Goal: Leave review/rating

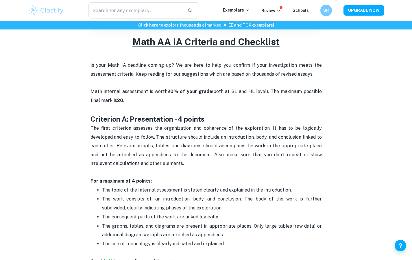
scroll to position [215, 0]
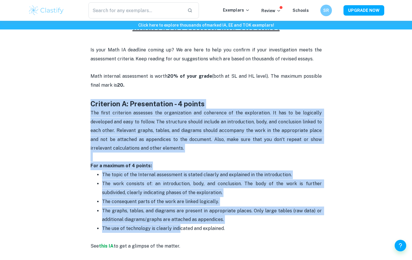
drag, startPoint x: 90, startPoint y: 103, endPoint x: 179, endPoint y: 231, distance: 156.4
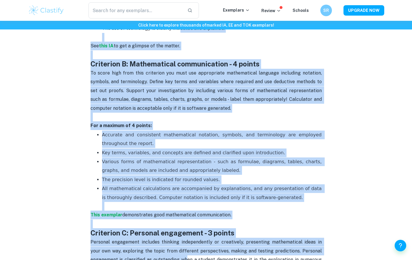
scroll to position [450, 0]
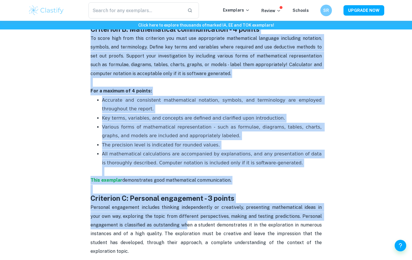
drag, startPoint x: 179, startPoint y: 231, endPoint x: 187, endPoint y: 259, distance: 29.0
click at [207, 167] on p "All mathematical calculations are accompanied by explanations, and any presenta…" at bounding box center [212, 163] width 220 height 26
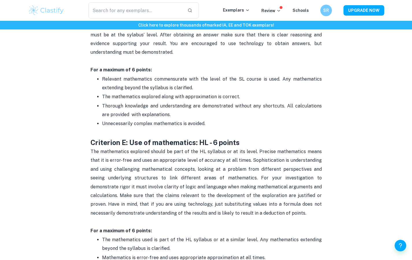
scroll to position [1012, 0]
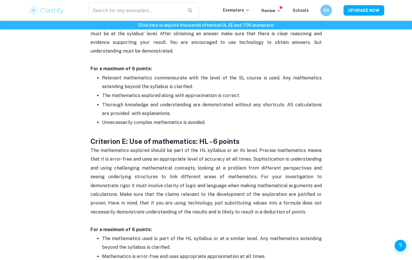
click at [251, 151] on span "The mathematics explored should be part of the HL syllabus or at its level. Pre…" at bounding box center [206, 181] width 232 height 67
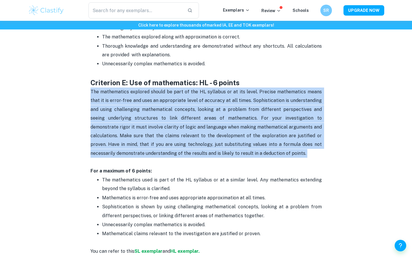
click at [258, 142] on p "The mathematics explored should be part of the HL syllabus or at its level. Pre…" at bounding box center [205, 127] width 231 height 79
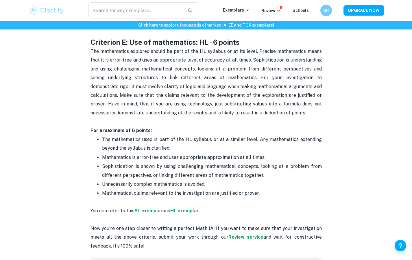
scroll to position [1114, 0]
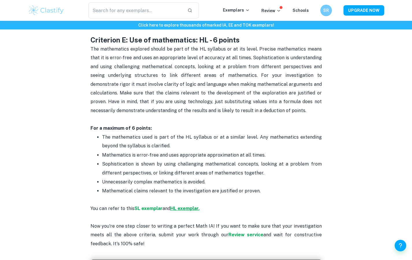
click at [186, 206] on strong "HL exemplar." at bounding box center [184, 208] width 29 height 5
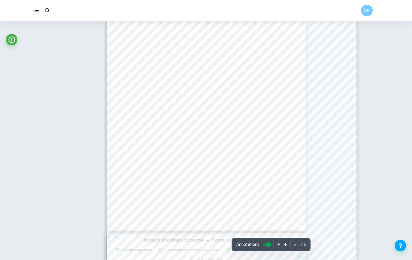
scroll to position [640, 0]
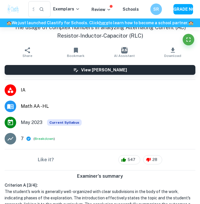
type input "2"
